Goal: Task Accomplishment & Management: Use online tool/utility

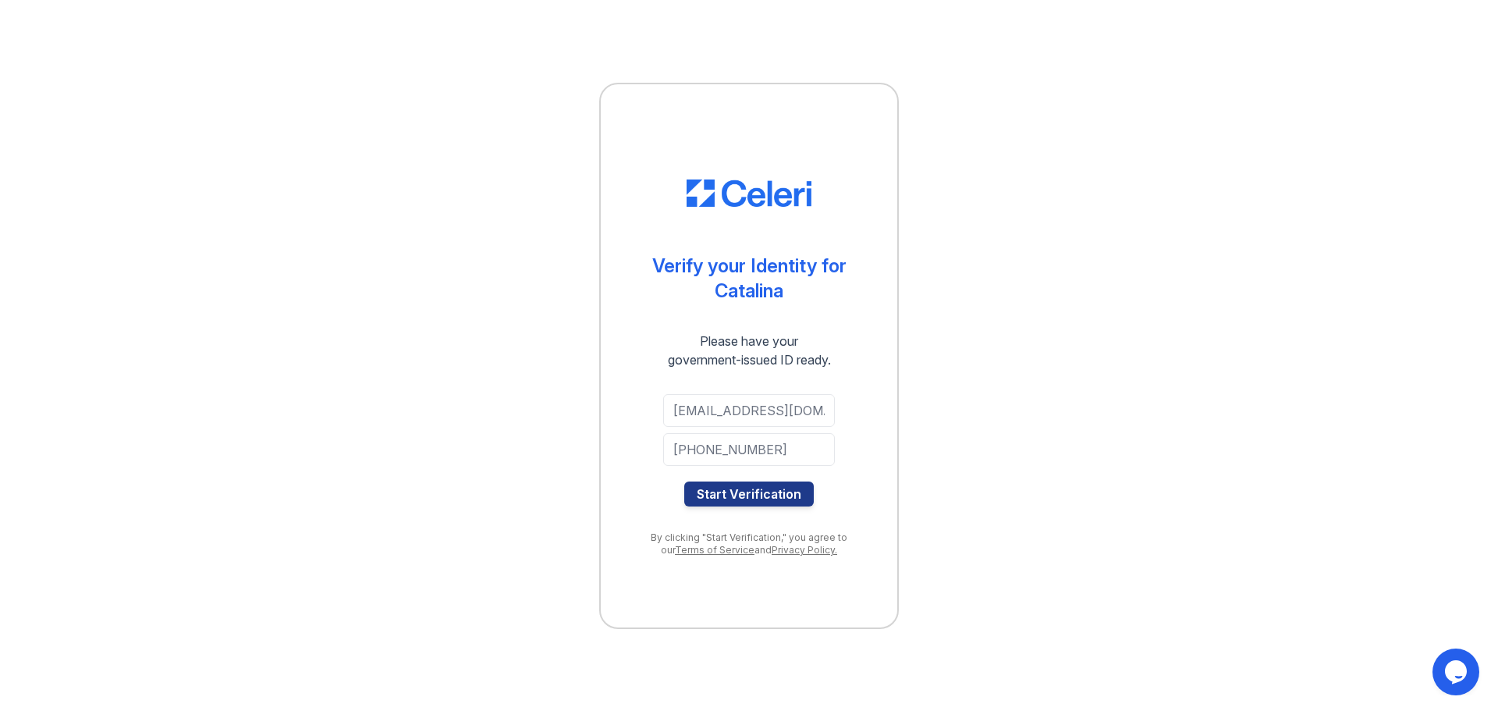
click at [735, 506] on button "Start Verification" at bounding box center [748, 493] width 129 height 25
click at [735, 495] on button "Start Verification" at bounding box center [748, 493] width 129 height 25
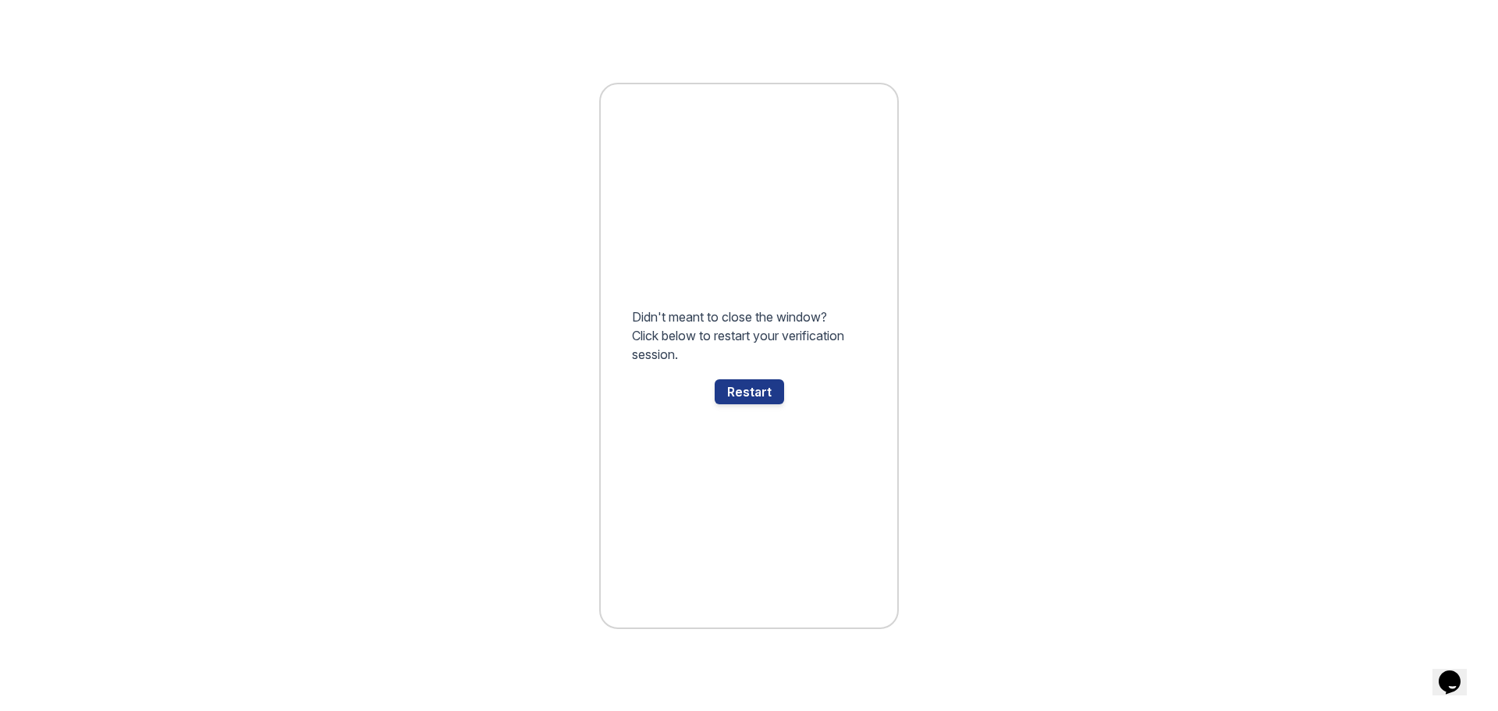
click at [765, 391] on div "Restart" at bounding box center [749, 391] width 69 height 25
